Goal: Find specific page/section: Find specific page/section

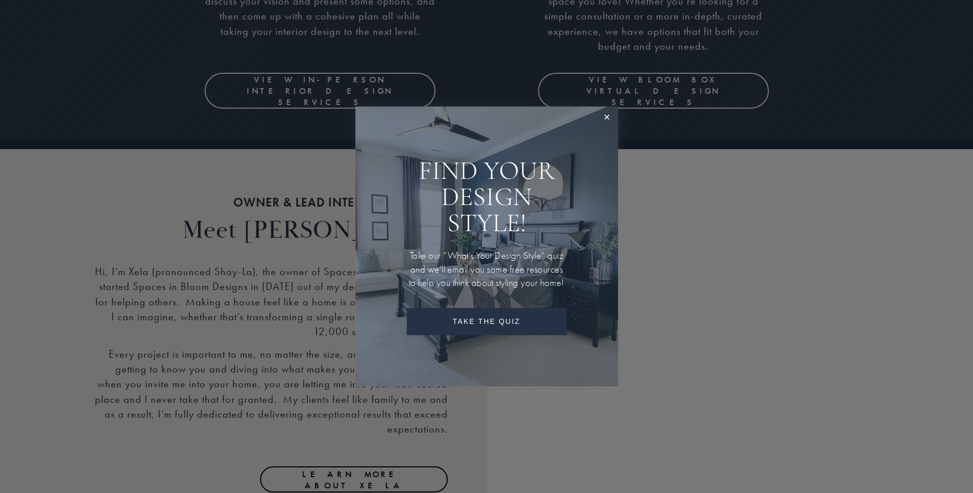
scroll to position [1384, 0]
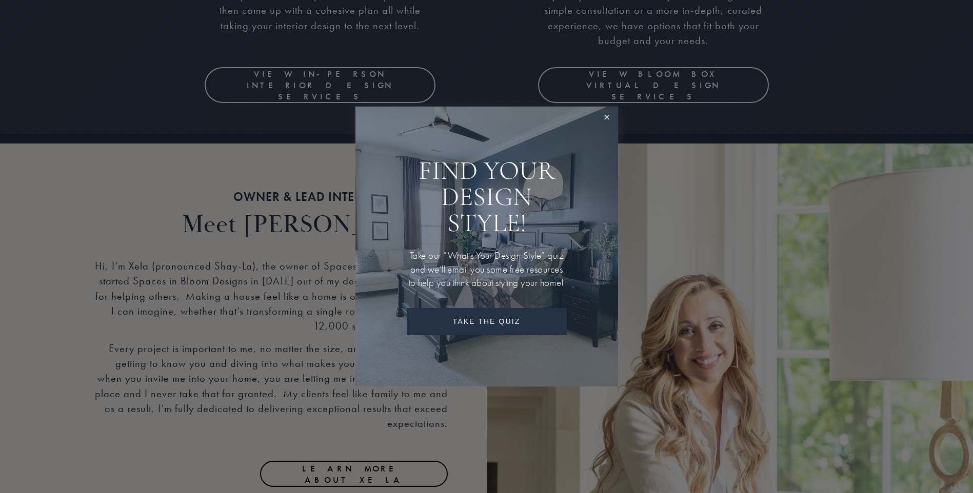
click at [608, 108] on link "Close" at bounding box center [606, 117] width 19 height 19
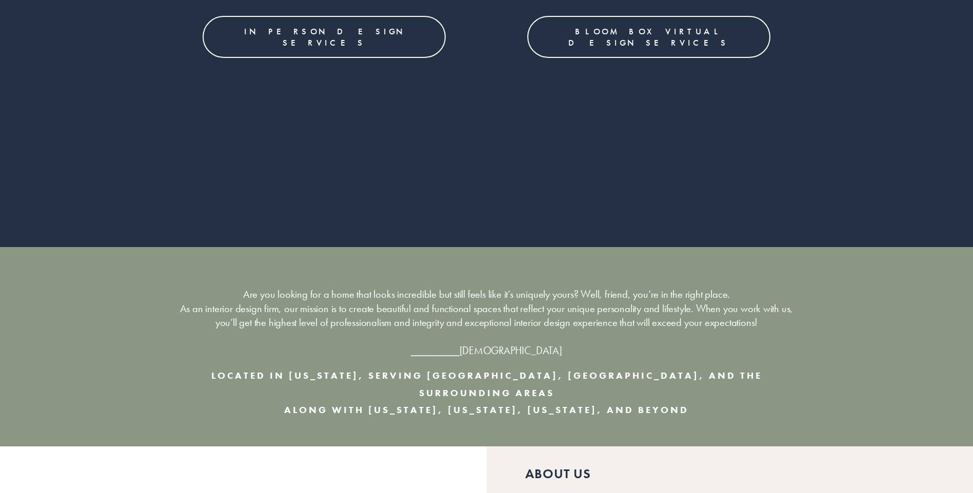
scroll to position [0, 0]
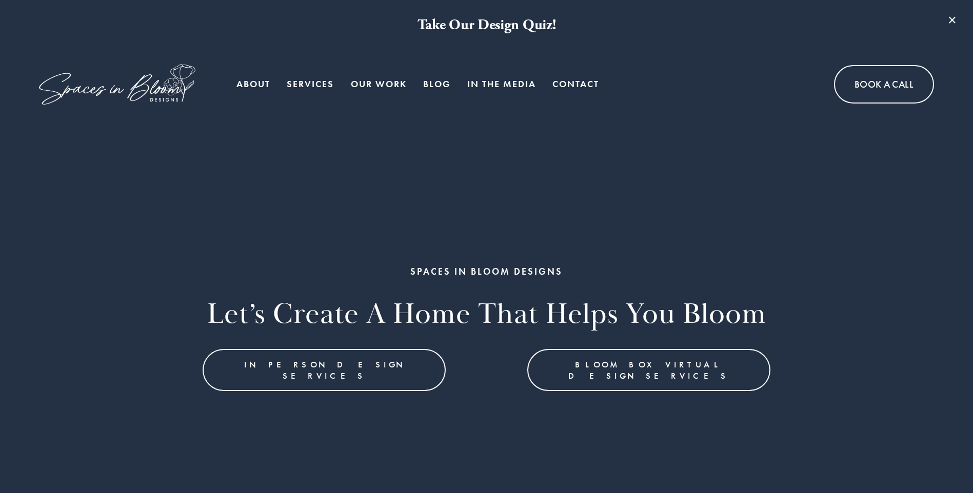
click at [568, 84] on link "Contact" at bounding box center [575, 84] width 47 height 21
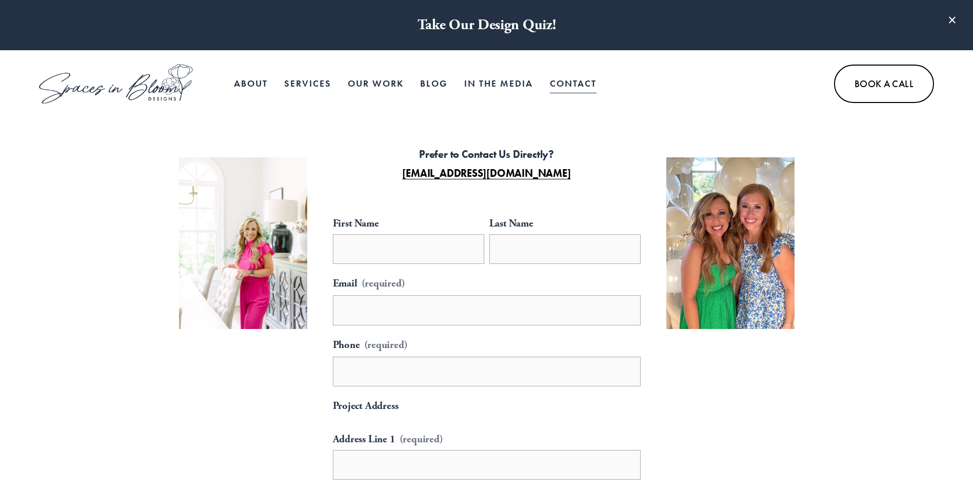
click at [314, 79] on span "Services" at bounding box center [307, 83] width 47 height 19
click at [259, 80] on link "About" at bounding box center [251, 83] width 34 height 21
